Goal: Book appointment/travel/reservation

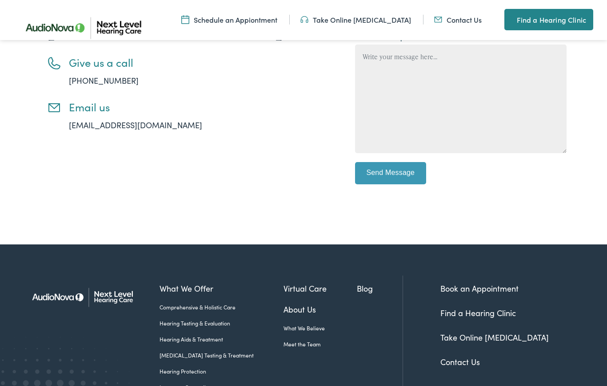
click at [544, 19] on link "Find a Hearing Clinic" at bounding box center [549, 19] width 89 height 21
click at [547, 16] on link "Find a Hearing Clinic" at bounding box center [549, 19] width 89 height 21
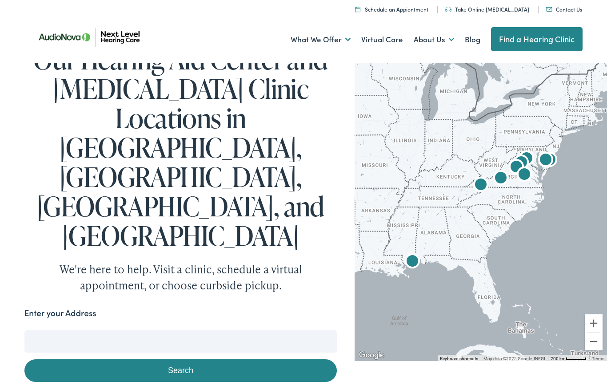
click at [51, 330] on input "Enter your Address" at bounding box center [180, 341] width 313 height 22
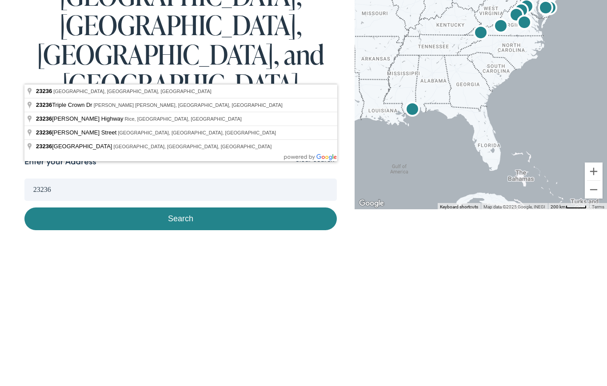
type input "North Chesterfield, VA 23236, USA"
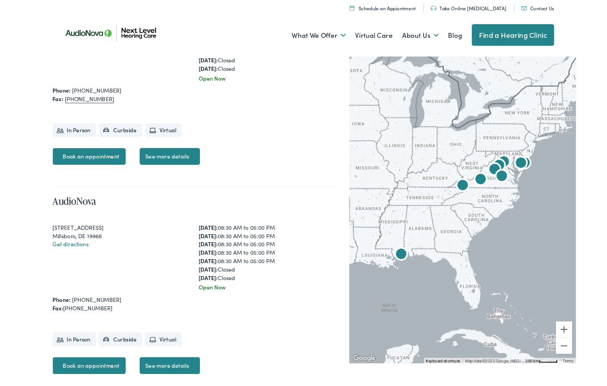
scroll to position [1375, 0]
click at [155, 183] on link "See more details" at bounding box center [154, 174] width 67 height 19
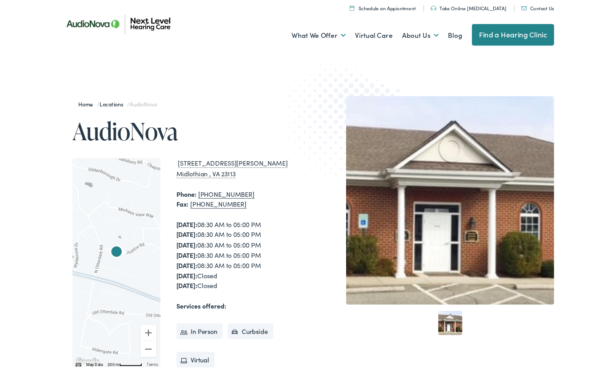
scroll to position [9, 0]
click at [0, 0] on link "Hearing Aids & Treatment" at bounding box center [0, 0] width 0 height 0
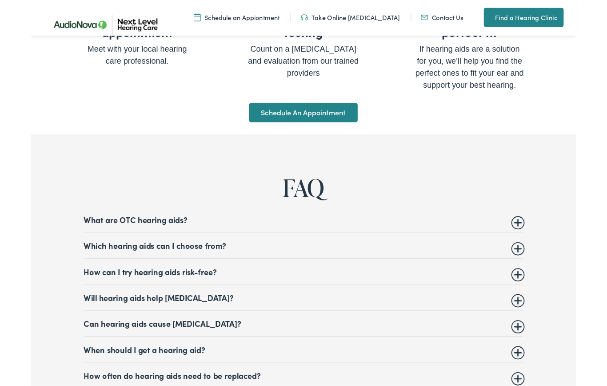
scroll to position [3178, 0]
click at [544, 278] on summary "Which hearing aids can I choose from?" at bounding box center [303, 272] width 489 height 11
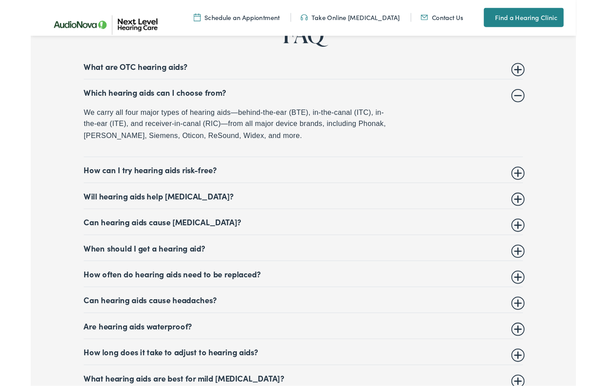
scroll to position [3348, 0]
click at [540, 309] on summary "How often do hearing aids need to be replaced?" at bounding box center [303, 304] width 489 height 11
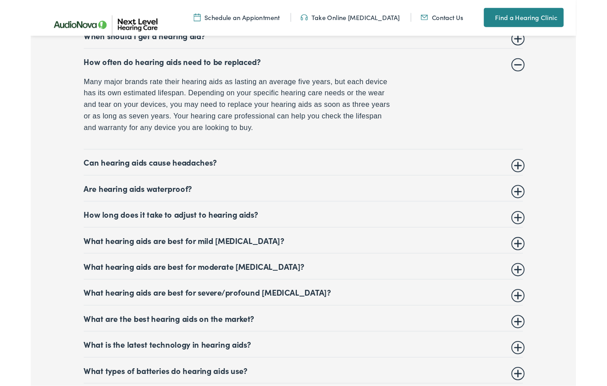
scroll to position [3528, 0]
click at [547, 272] on summary "What hearing aids are best for mild hearing loss?" at bounding box center [303, 266] width 489 height 11
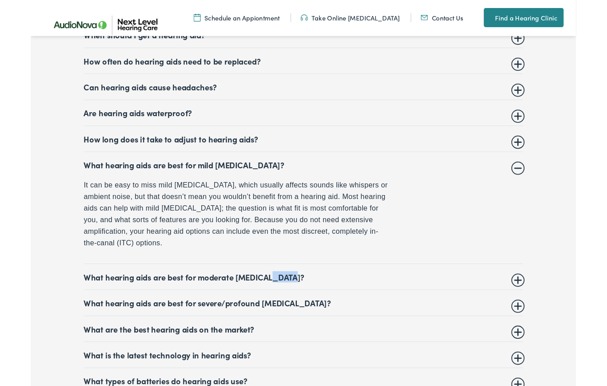
click at [546, 313] on summary "What hearing aids are best for moderate hearing loss?" at bounding box center [303, 307] width 489 height 11
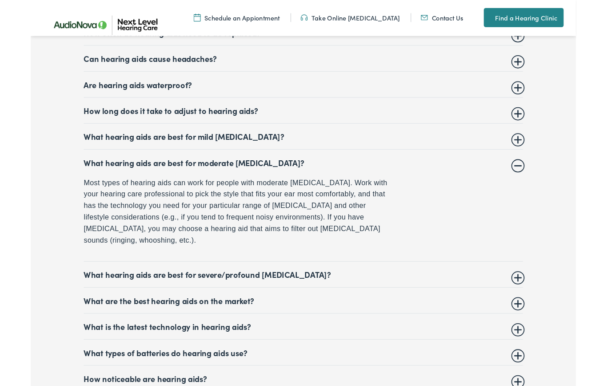
scroll to position [3570, 0]
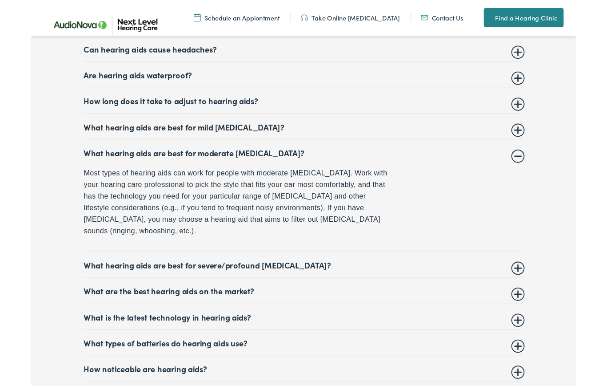
click at [539, 300] on summary "What hearing aids are best for severe/profound hearing loss?" at bounding box center [303, 294] width 489 height 11
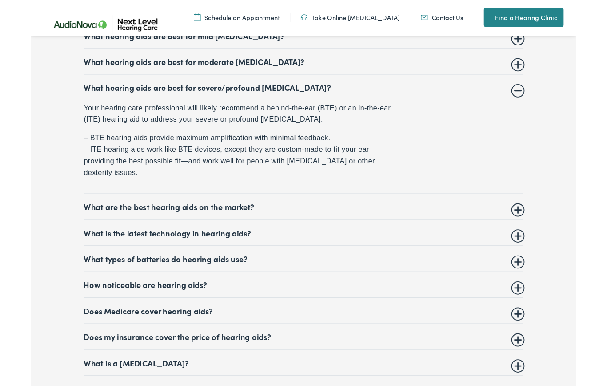
scroll to position [3672, 0]
click at [546, 293] on summary "What types of batteries do hearing aids use?" at bounding box center [303, 287] width 489 height 11
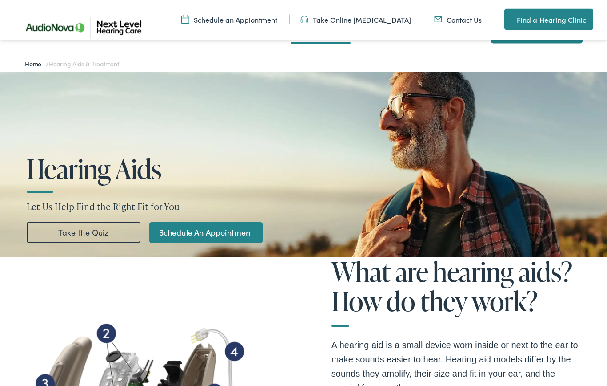
scroll to position [0, 0]
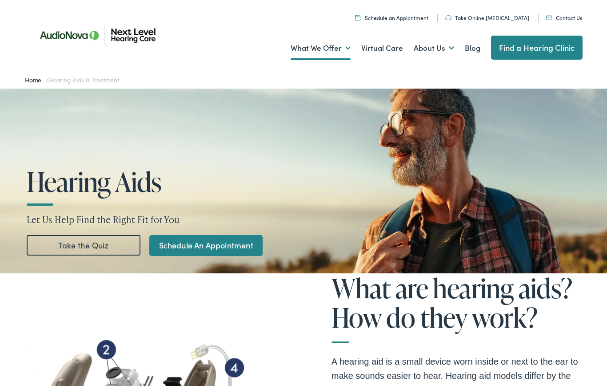
click at [93, 244] on link "Take the Quiz" at bounding box center [84, 245] width 114 height 20
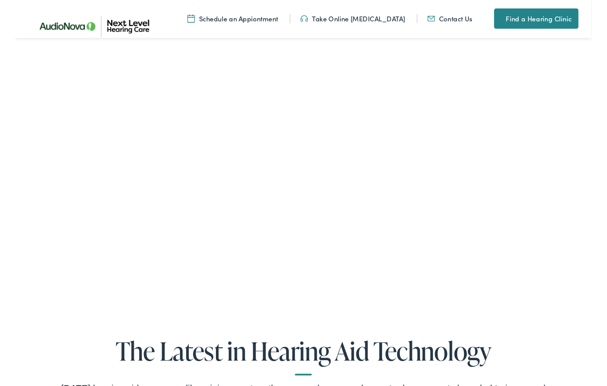
scroll to position [1669, 0]
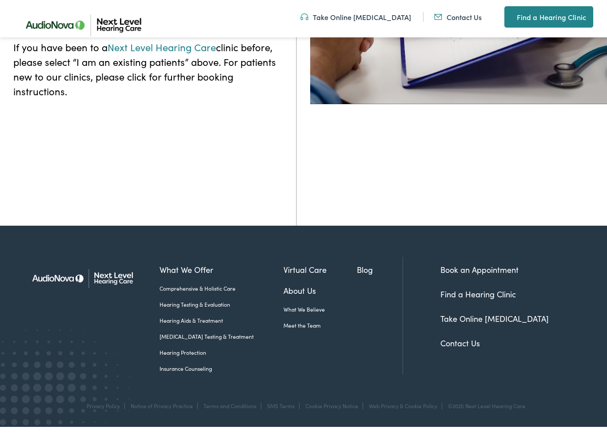
scroll to position [342, 0]
click at [463, 347] on link "Contact Us" at bounding box center [461, 345] width 40 height 11
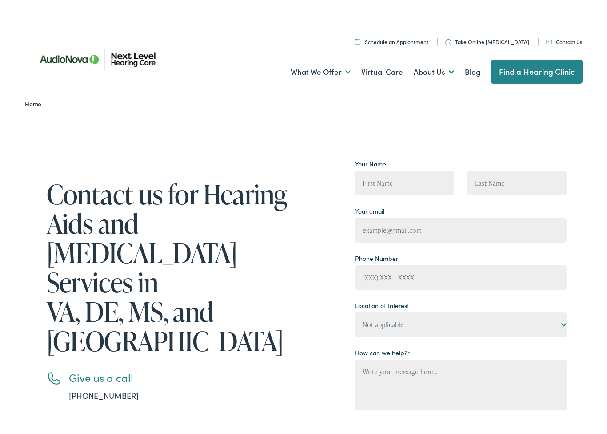
click at [522, 50] on link "Find a Hearing Clinic" at bounding box center [537, 48] width 92 height 24
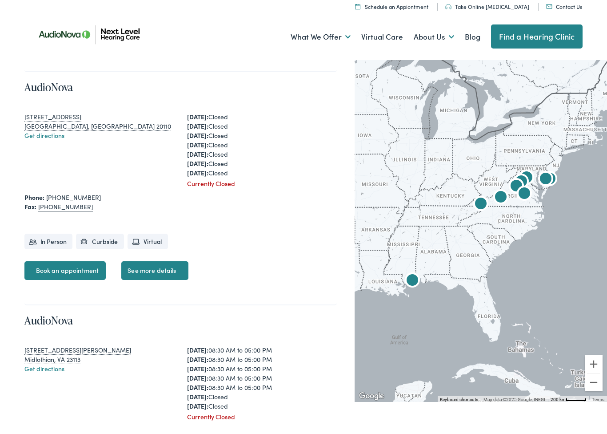
scroll to position [1049, 0]
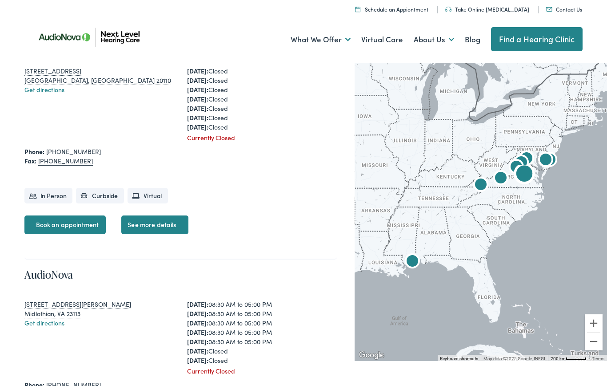
scroll to position [1096, 0]
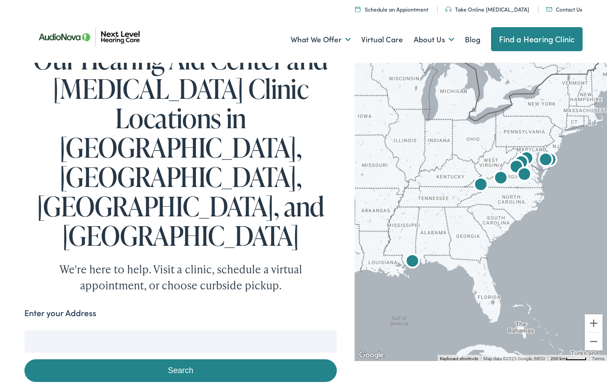
scroll to position [1097, 0]
